Goal: Task Accomplishment & Management: Complete application form

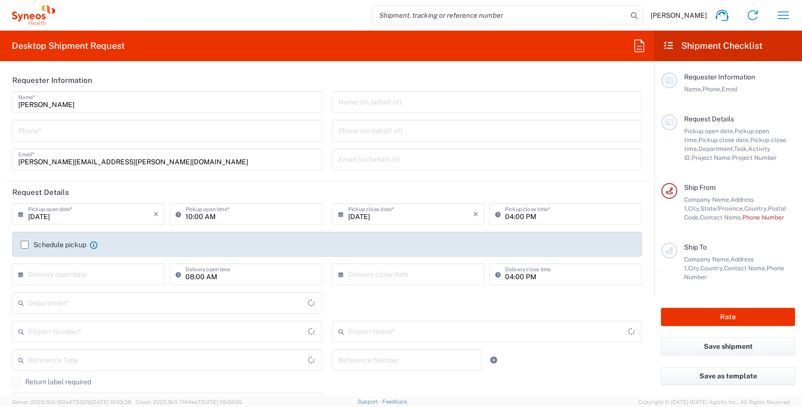
type input "[US_STATE]"
type input "[GEOGRAPHIC_DATA]"
type input "3190"
type input "[PERSON_NAME] Rsrch Grp ([GEOGRAPHIC_DATA]) In"
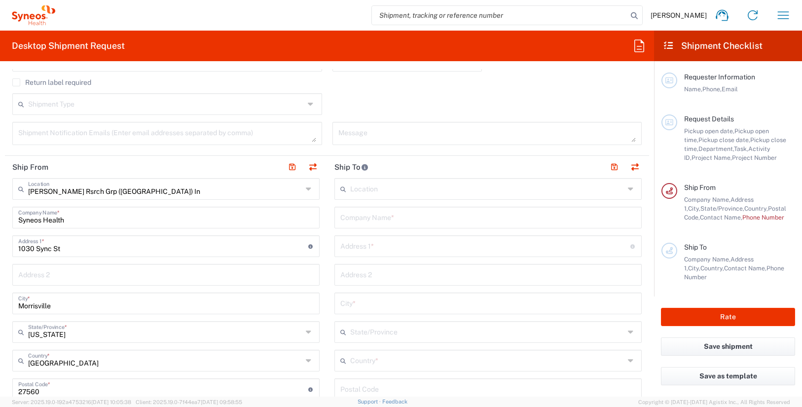
scroll to position [479, 0]
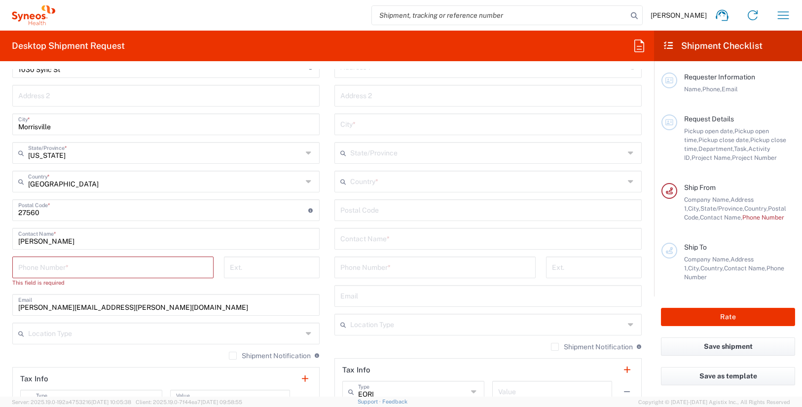
click at [373, 238] on input "text" at bounding box center [488, 237] width 296 height 17
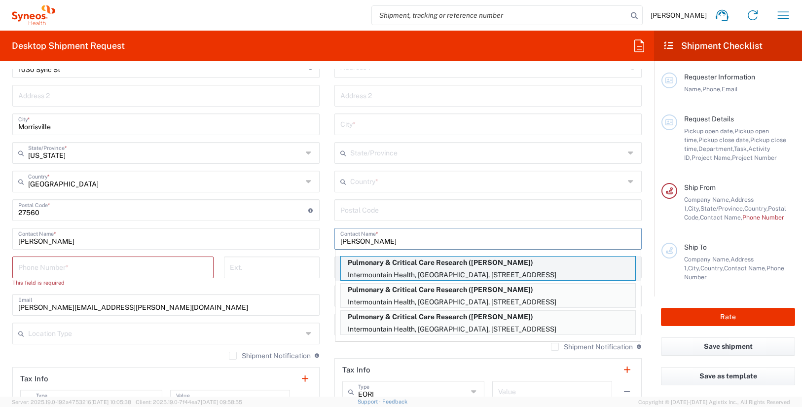
type input "[PERSON_NAME]"
click at [417, 268] on p "Pulmonary & Critical Care Research ([PERSON_NAME])" at bounding box center [488, 263] width 295 height 12
type input "Pulmonary & Critical Care Research"
type input "Intermountain Health, [GEOGRAPHIC_DATA]"
type input "[STREET_ADDRESS]"
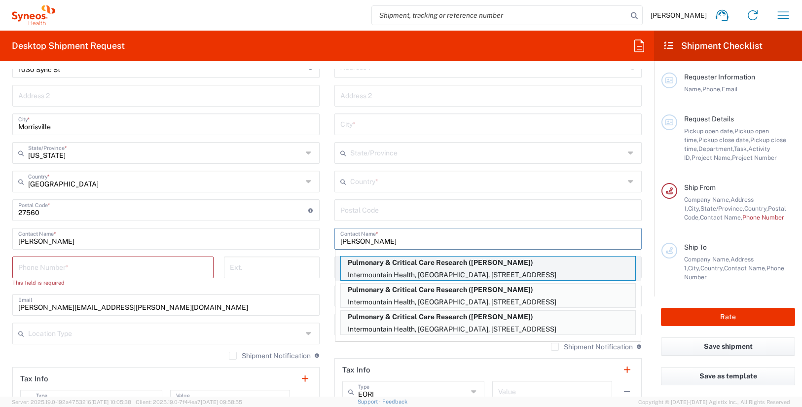
type input "[PERSON_NAME]"
type input "[GEOGRAPHIC_DATA]"
type input "84107"
type input "[PERSON_NAME]"
type input "8015074867"
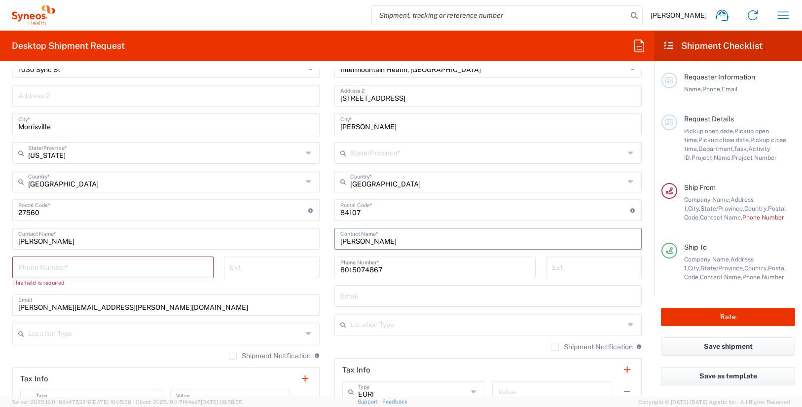
type input "[US_STATE]"
drag, startPoint x: 386, startPoint y: 241, endPoint x: 323, endPoint y: 242, distance: 63.7
click at [327, 242] on agx-form-section "Ship To Location [PERSON_NAME] LLC-[GEOGRAPHIC_DATA] [GEOGRAPHIC_DATA] [GEOGRAP…" at bounding box center [488, 197] width 322 height 441
drag, startPoint x: 382, startPoint y: 242, endPoint x: 333, endPoint y: 239, distance: 49.0
click at [335, 239] on div "[PERSON_NAME] Contact Name *" at bounding box center [488, 239] width 307 height 22
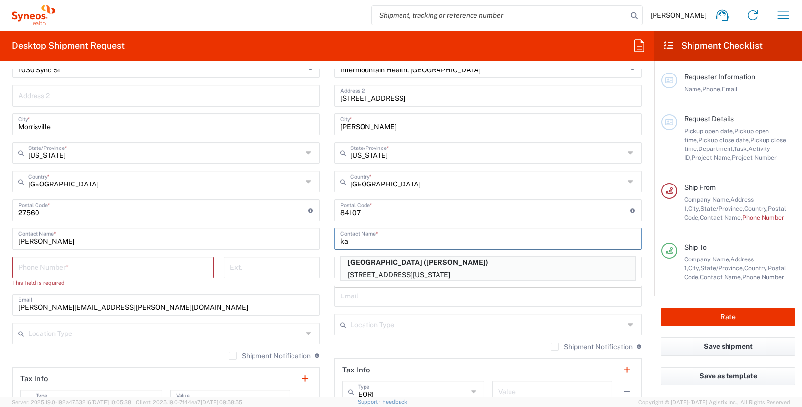
type input "k"
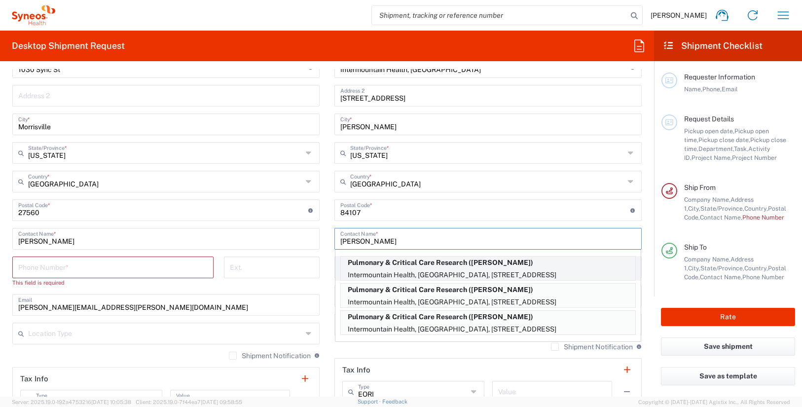
click at [429, 264] on p "Pulmonary & Critical Care Research ([PERSON_NAME])" at bounding box center [488, 263] width 295 height 12
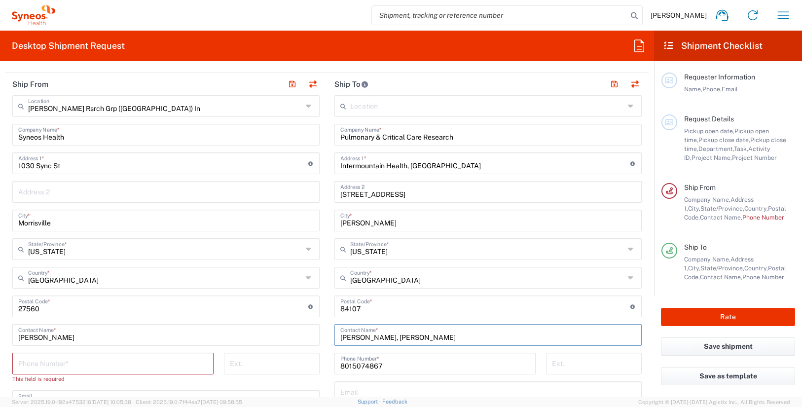
scroll to position [373, 0]
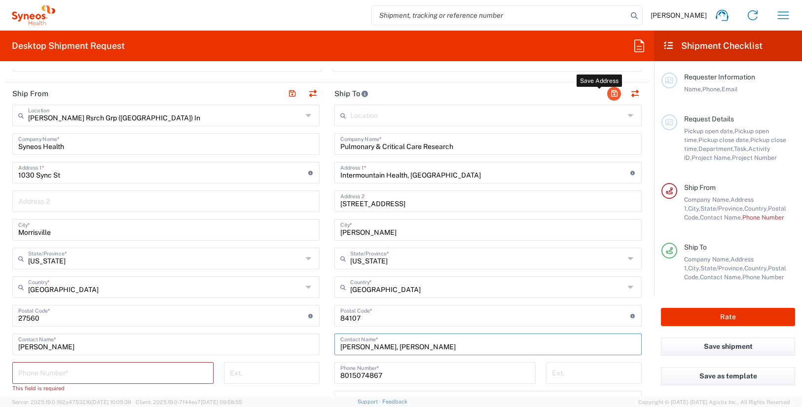
type input "[PERSON_NAME], [PERSON_NAME]"
click at [608, 94] on button "button" at bounding box center [614, 94] width 14 height 14
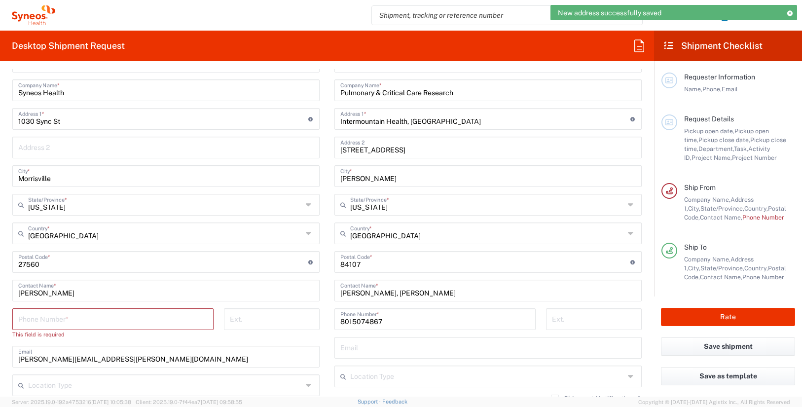
scroll to position [435, 0]
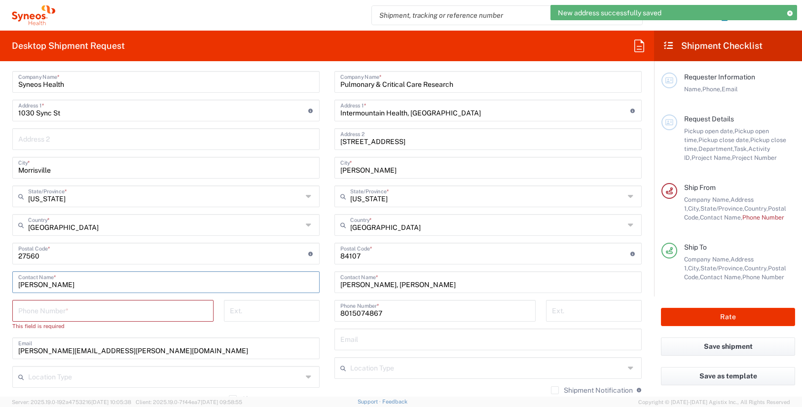
drag, startPoint x: 77, startPoint y: 283, endPoint x: -23, endPoint y: 283, distance: 100.2
click at [0, 283] on html "New address successfully saved [PERSON_NAME] Home Shipment estimator Shipment t…" at bounding box center [401, 203] width 802 height 407
type input "p"
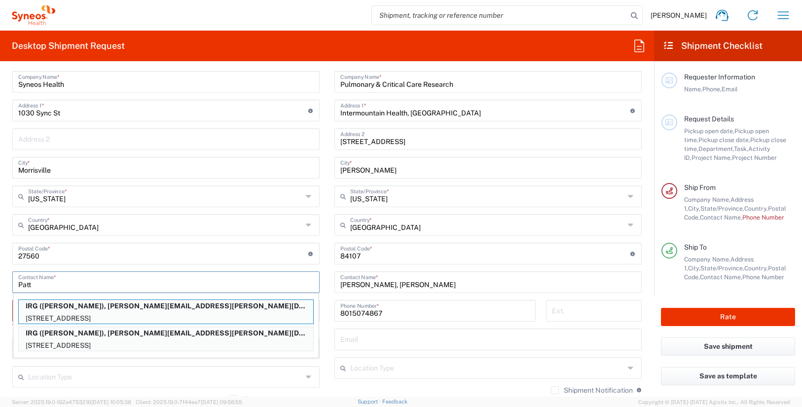
type input "Patt"
click at [66, 305] on p "IRG ([PERSON_NAME]), [PERSON_NAME][EMAIL_ADDRESS][PERSON_NAME][DOMAIN_NAME]" at bounding box center [166, 306] width 295 height 12
type input "IRG"
type input "[STREET_ADDRESS]"
type input "[GEOGRAPHIC_DATA]"
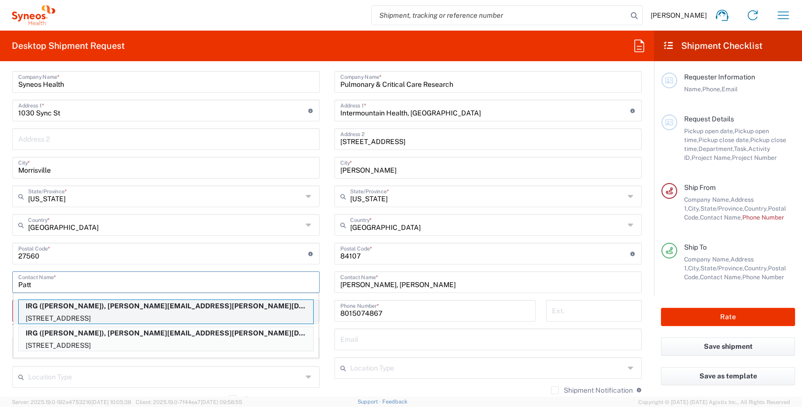
type input "[US_STATE]"
type input "07863"
type input "[PERSON_NAME]"
type input "9084002637"
type input "[PERSON_NAME][EMAIL_ADDRESS][PERSON_NAME][DOMAIN_NAME]"
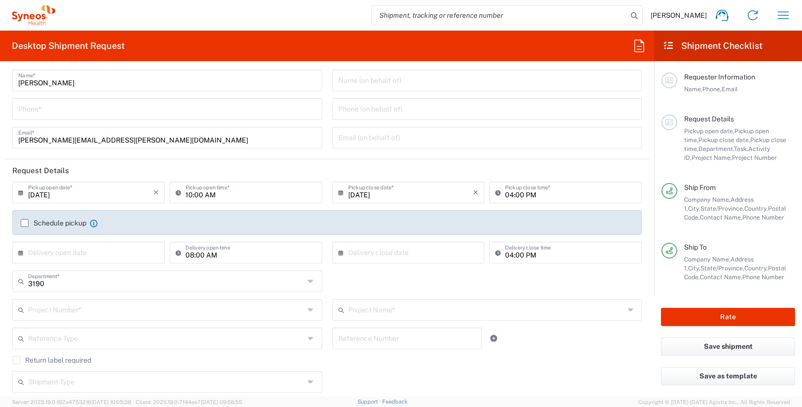
scroll to position [0, 0]
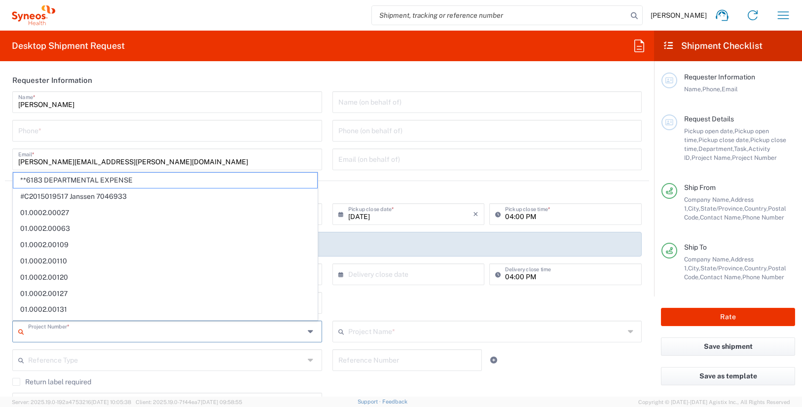
click at [60, 331] on input "text" at bounding box center [166, 330] width 276 height 17
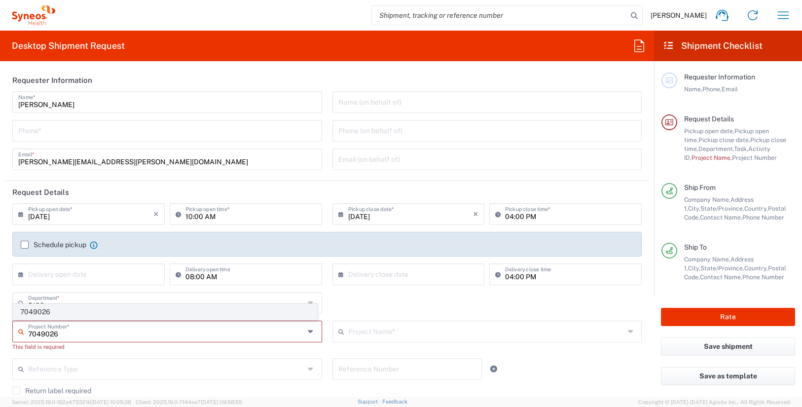
type input "7049026"
click at [68, 314] on span "7049026" at bounding box center [165, 311] width 304 height 15
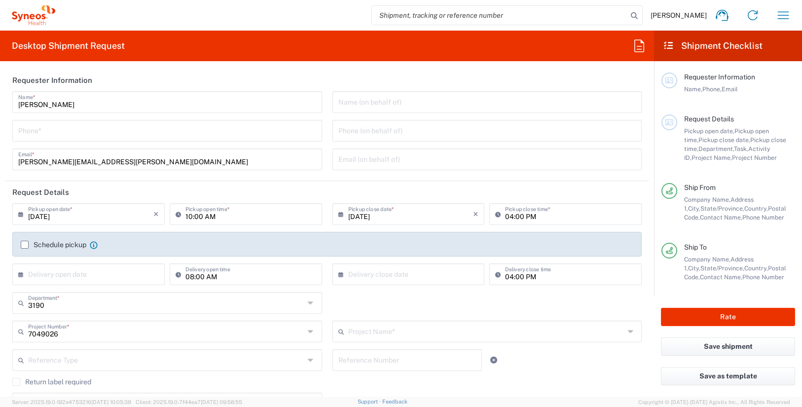
type input "802-NVR-047"
click at [57, 134] on input "tel" at bounding box center [167, 129] width 298 height 17
type input "3035422228"
type input "Suite 111"
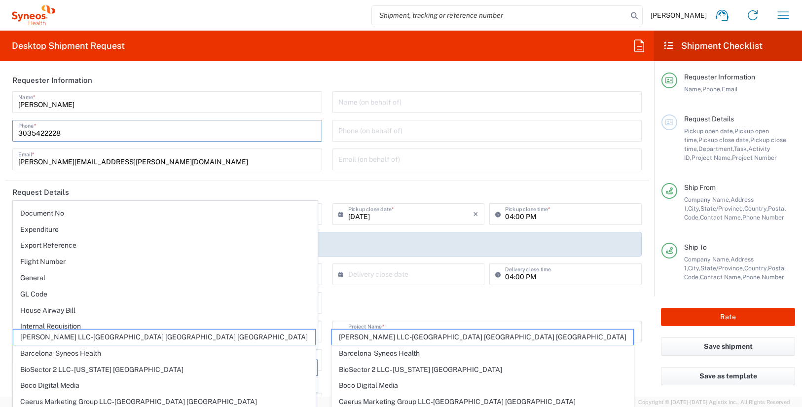
scroll to position [257, 0]
click at [423, 309] on div "3190 Department * 3190 3000 3100 3109 3110 3111 3112 3125 3130 3135 3136 3150 3…" at bounding box center [327, 306] width 640 height 29
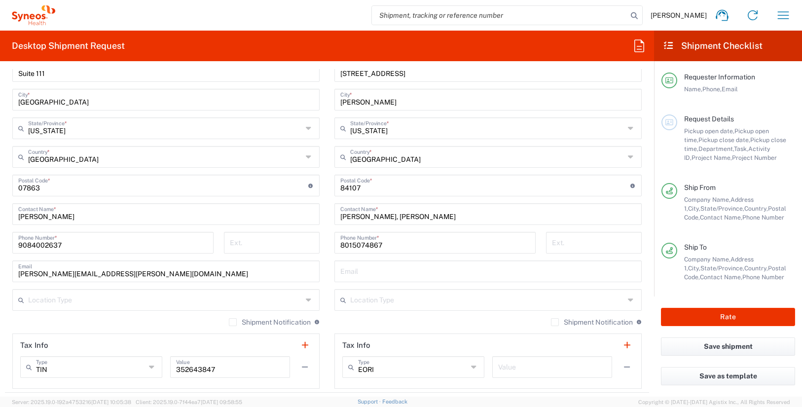
scroll to position [456, 0]
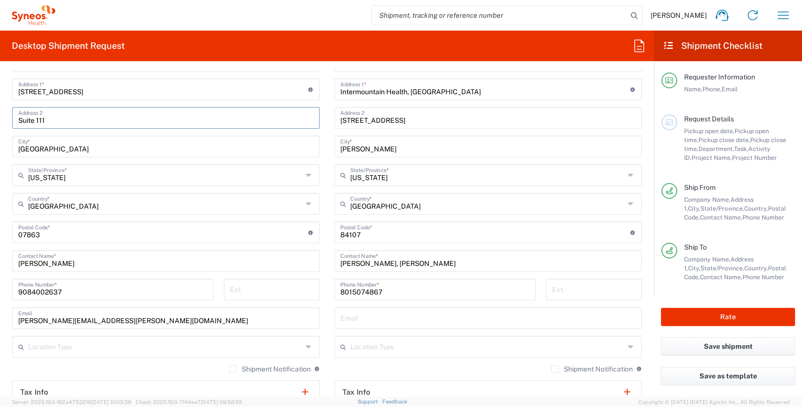
drag, startPoint x: 53, startPoint y: 120, endPoint x: -11, endPoint y: 120, distance: 64.1
click at [0, 120] on html "[PERSON_NAME] Home Shipment estimator Shipment tracking Desktop shipment reques…" at bounding box center [401, 203] width 802 height 407
click at [55, 264] on input "[PERSON_NAME]" at bounding box center [166, 260] width 296 height 17
drag, startPoint x: 55, startPoint y: 264, endPoint x: -25, endPoint y: 264, distance: 79.9
click at [0, 264] on html "[PERSON_NAME] Home Shipment estimator Shipment tracking Desktop shipment reques…" at bounding box center [401, 203] width 802 height 407
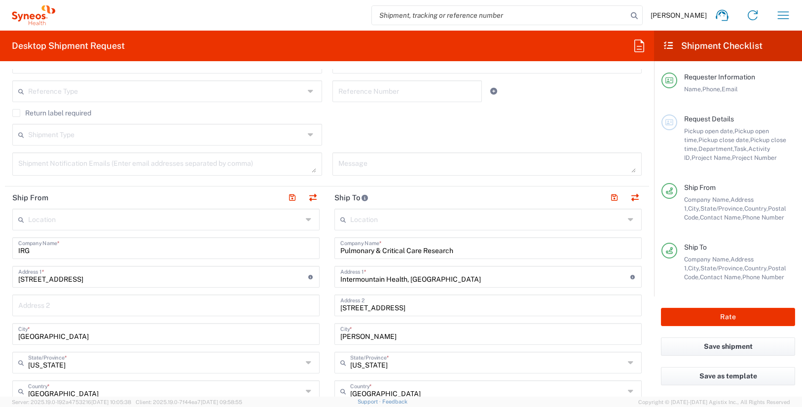
scroll to position [0, 0]
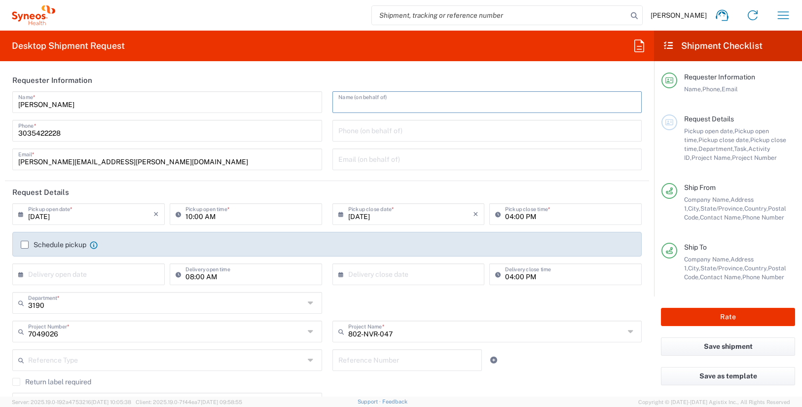
click at [354, 106] on input "text" at bounding box center [487, 101] width 298 height 17
paste input "[PERSON_NAME]"
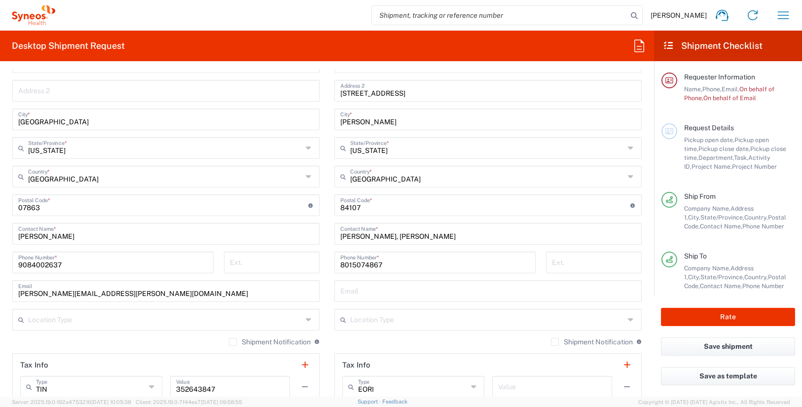
scroll to position [556, 0]
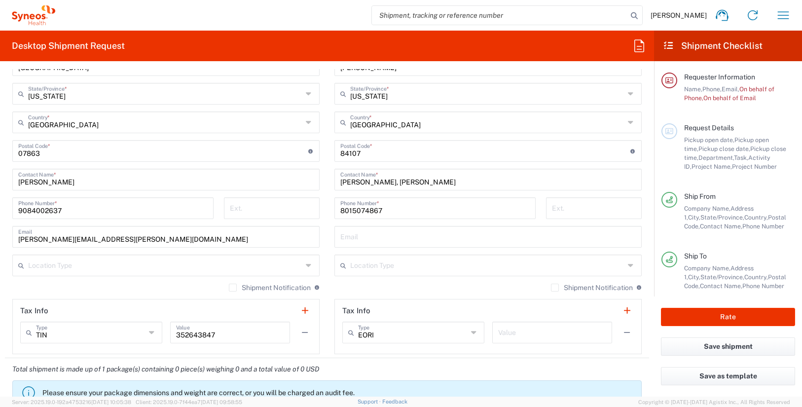
type input "[PERSON_NAME]"
drag, startPoint x: 151, startPoint y: 241, endPoint x: 0, endPoint y: 233, distance: 151.2
click at [0, 233] on form "Requester Information [PERSON_NAME] Name * [PHONE_NUMBER] Phone * [PERSON_NAME]…" at bounding box center [327, 233] width 654 height 328
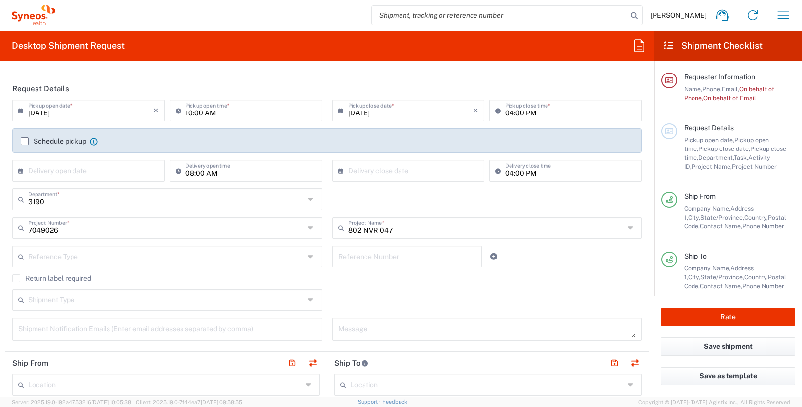
scroll to position [0, 0]
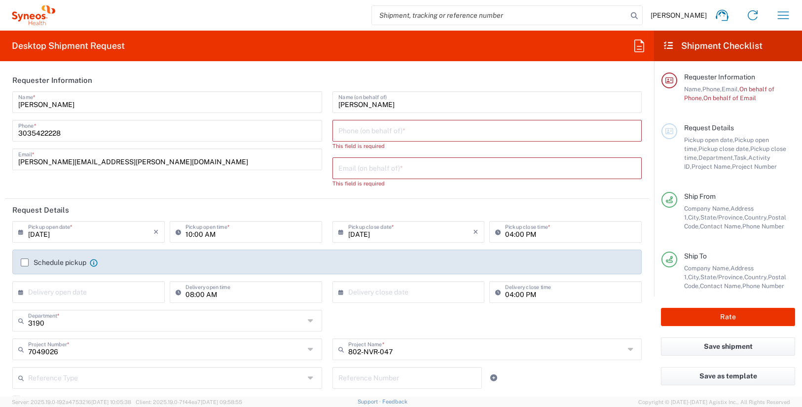
click at [360, 169] on input "text" at bounding box center [487, 167] width 298 height 17
paste input "[PERSON_NAME][EMAIL_ADDRESS][PERSON_NAME][DOMAIN_NAME]"
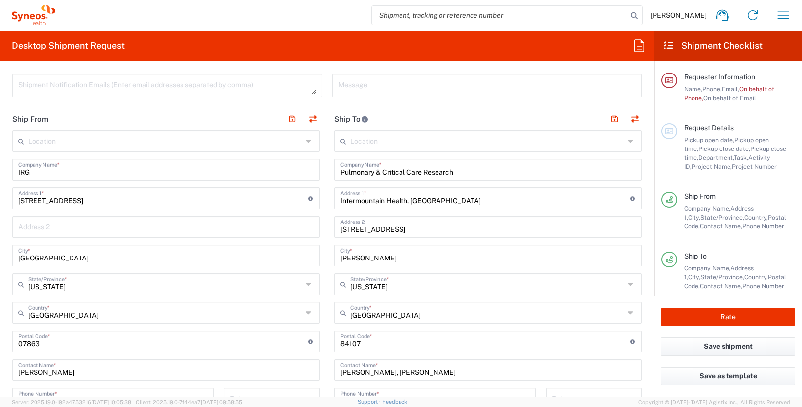
scroll to position [461, 0]
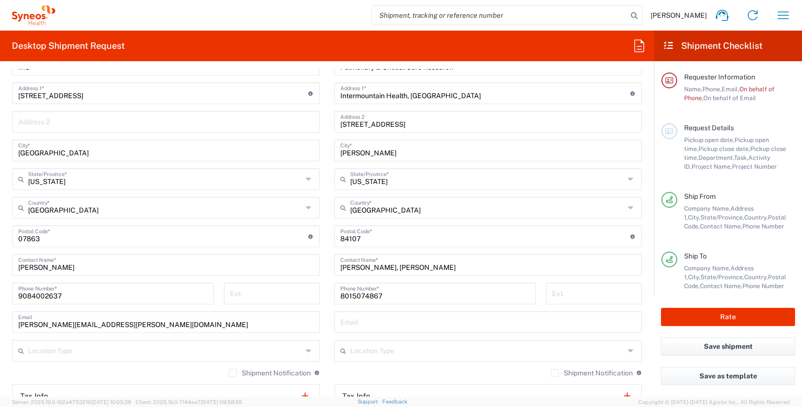
type input "[PERSON_NAME][EMAIL_ADDRESS][PERSON_NAME][DOMAIN_NAME]"
drag, startPoint x: 71, startPoint y: 299, endPoint x: 8, endPoint y: 291, distance: 63.2
click at [8, 291] on div "[PHONE_NUMBER] Phone Number *" at bounding box center [113, 297] width 212 height 29
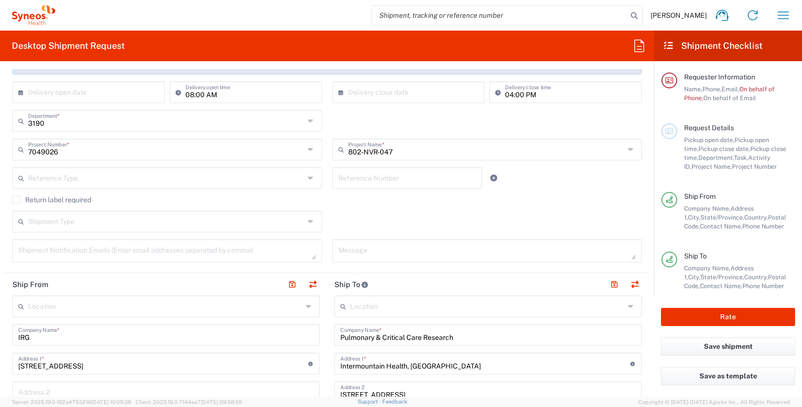
scroll to position [0, 0]
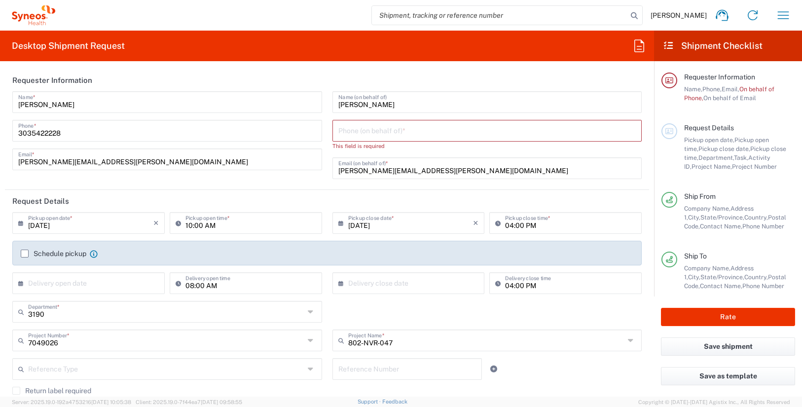
click at [359, 130] on input "tel" at bounding box center [487, 129] width 298 height 17
paste input "9084002637"
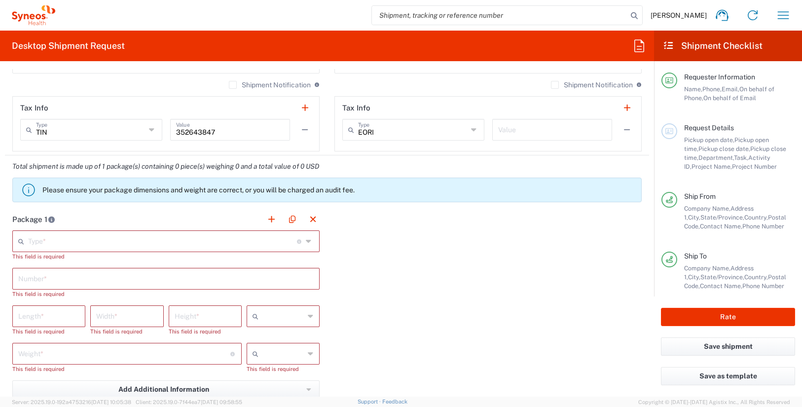
scroll to position [748, 0]
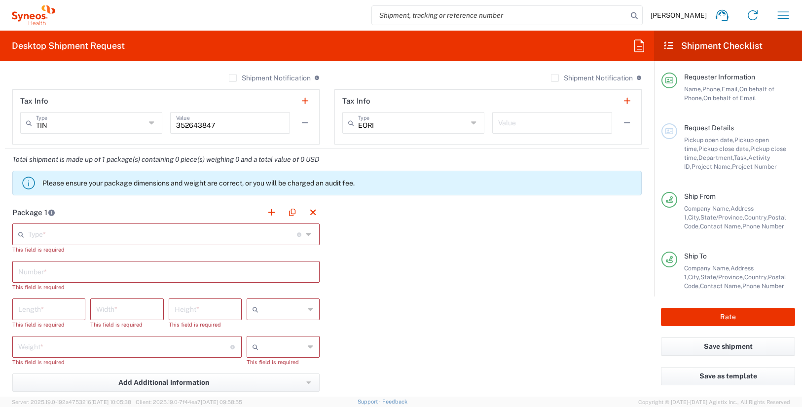
type input "9084002637"
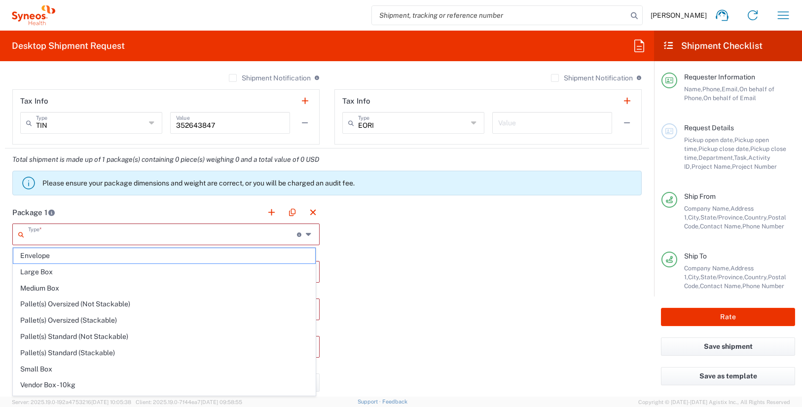
click at [235, 238] on input "text" at bounding box center [162, 233] width 269 height 17
click at [103, 255] on span "Envelope" at bounding box center [164, 255] width 302 height 15
type input "Envelope"
type input "1"
type input "9.5"
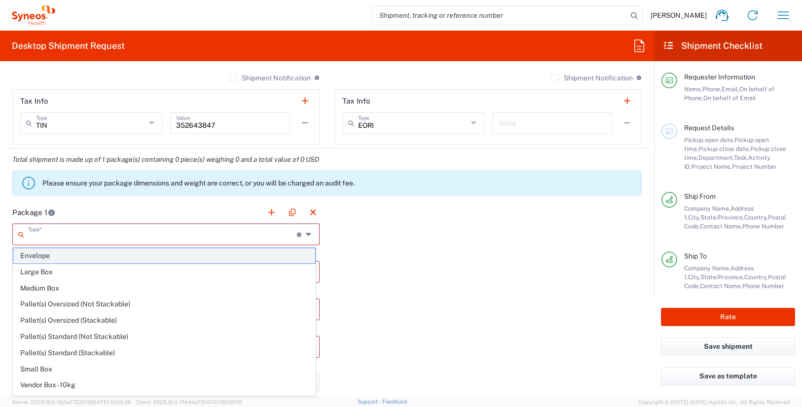
type input "12.5"
type input "0.25"
type input "in"
type input "0.45"
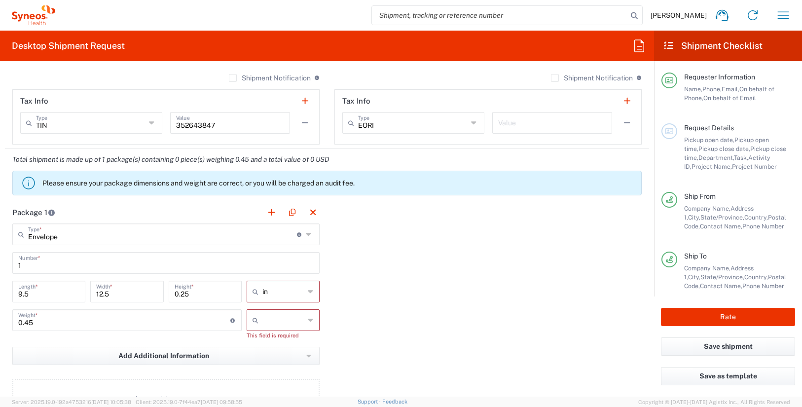
click at [274, 323] on input "text" at bounding box center [284, 320] width 42 height 16
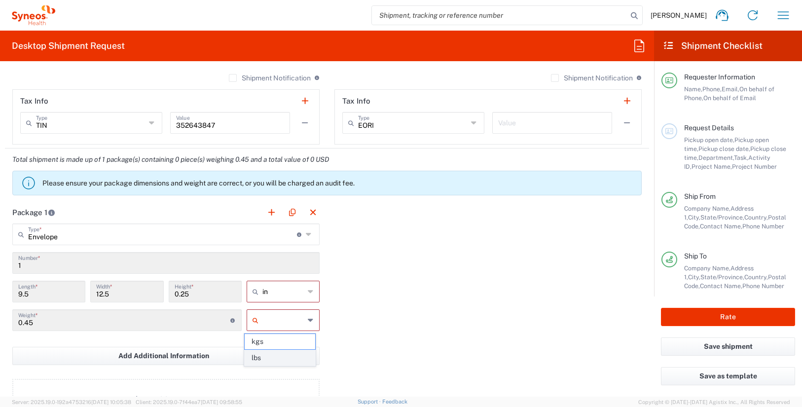
click at [267, 356] on span "lbs" at bounding box center [280, 357] width 70 height 15
type input "lbs"
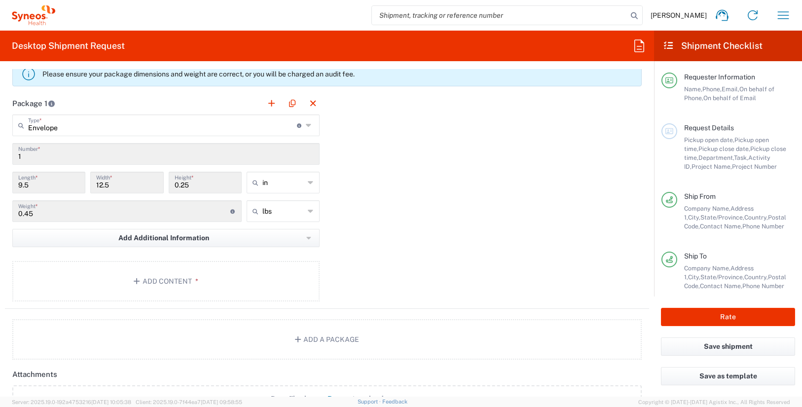
scroll to position [900, 0]
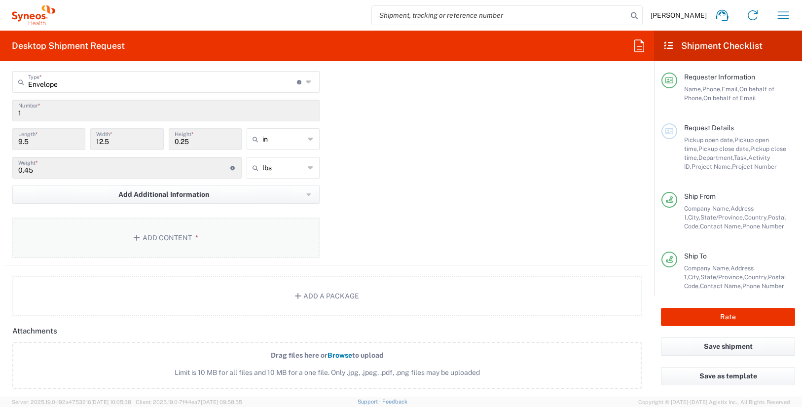
click at [220, 234] on button "Add Content *" at bounding box center [165, 238] width 307 height 40
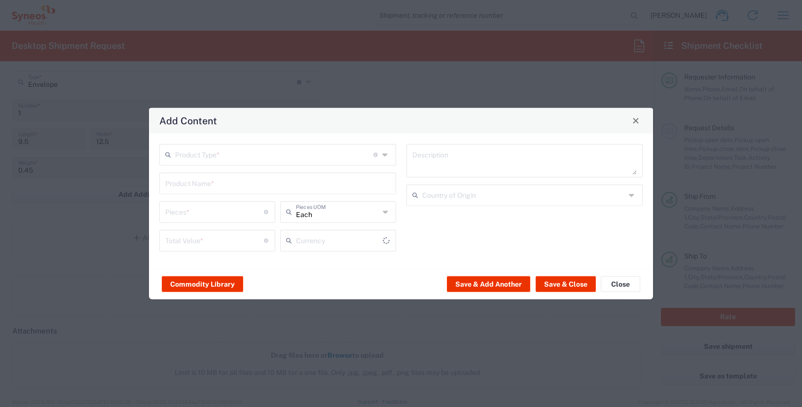
type input "US Dollar"
click at [254, 159] on input "text" at bounding box center [274, 153] width 198 height 17
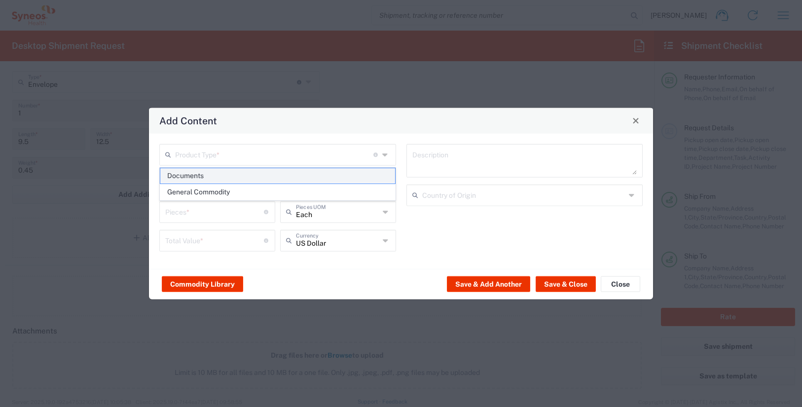
click at [252, 176] on span "Documents" at bounding box center [277, 175] width 235 height 15
type input "Documents"
type input "1"
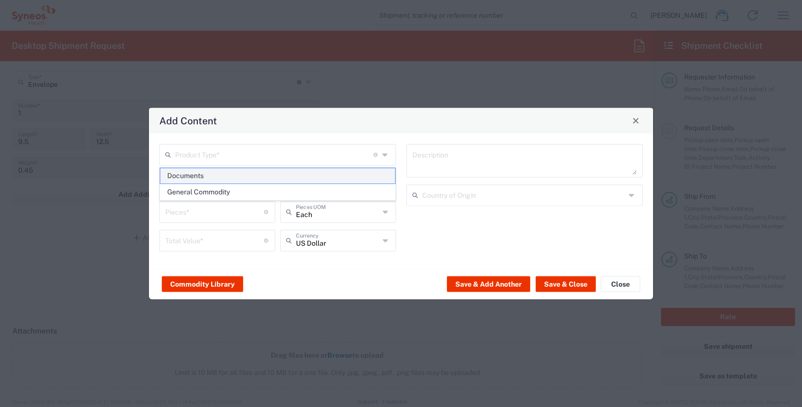
type textarea "Documents"
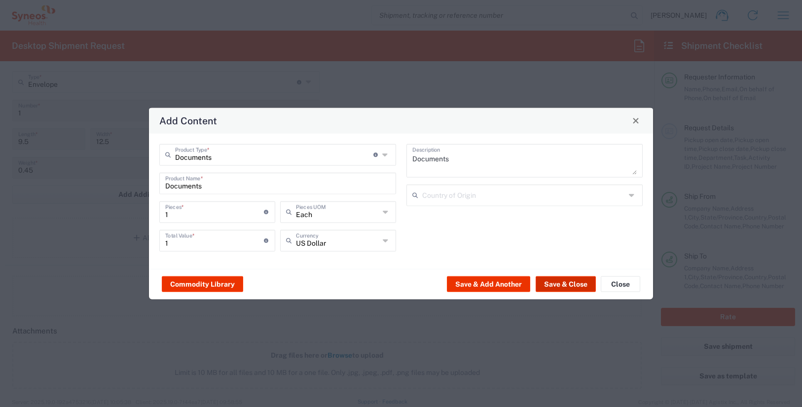
click at [560, 284] on button "Save & Close" at bounding box center [566, 284] width 60 height 16
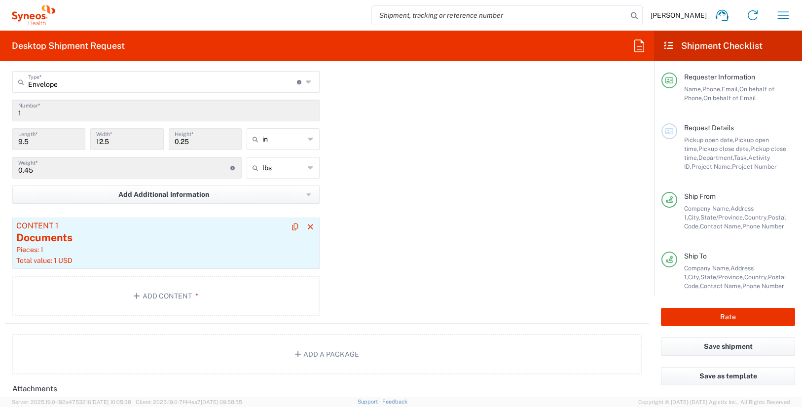
click at [214, 247] on div "Pieces: 1" at bounding box center [166, 249] width 300 height 9
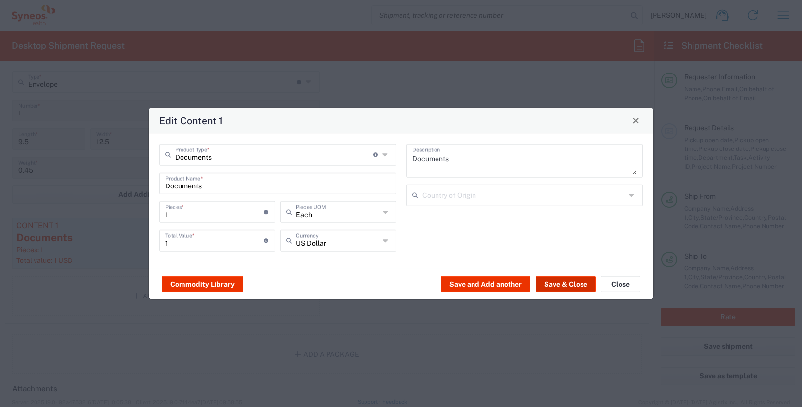
click at [566, 281] on button "Save & Close" at bounding box center [566, 284] width 60 height 16
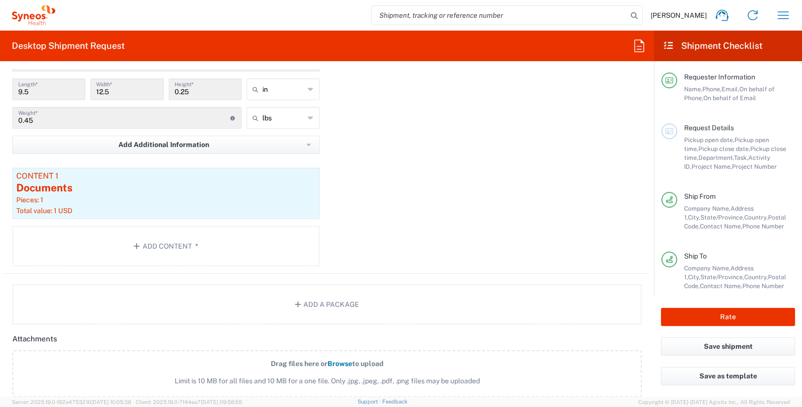
scroll to position [951, 0]
click at [741, 318] on button "Rate" at bounding box center [728, 317] width 134 height 18
type input "7049026"
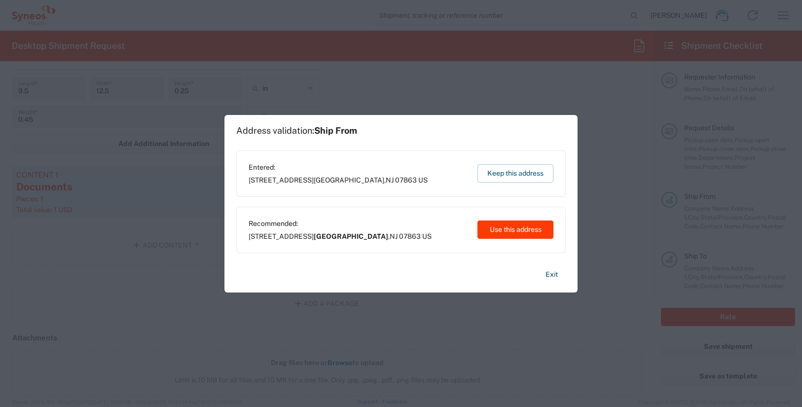
click at [527, 225] on button "Use this address" at bounding box center [516, 230] width 76 height 18
type input "[GEOGRAPHIC_DATA]"
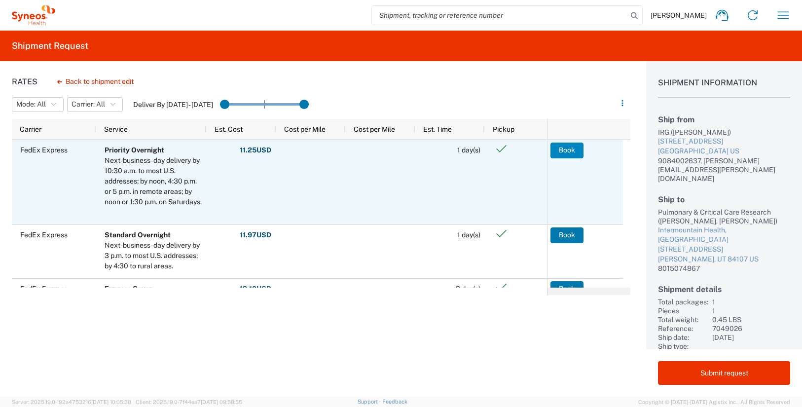
click at [566, 150] on button "Book" at bounding box center [567, 151] width 33 height 16
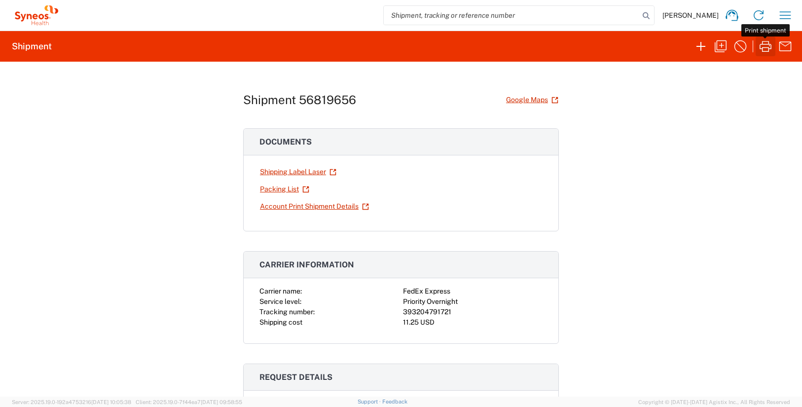
click at [763, 50] on icon "button" at bounding box center [766, 46] width 16 height 16
